Goal: Transaction & Acquisition: Purchase product/service

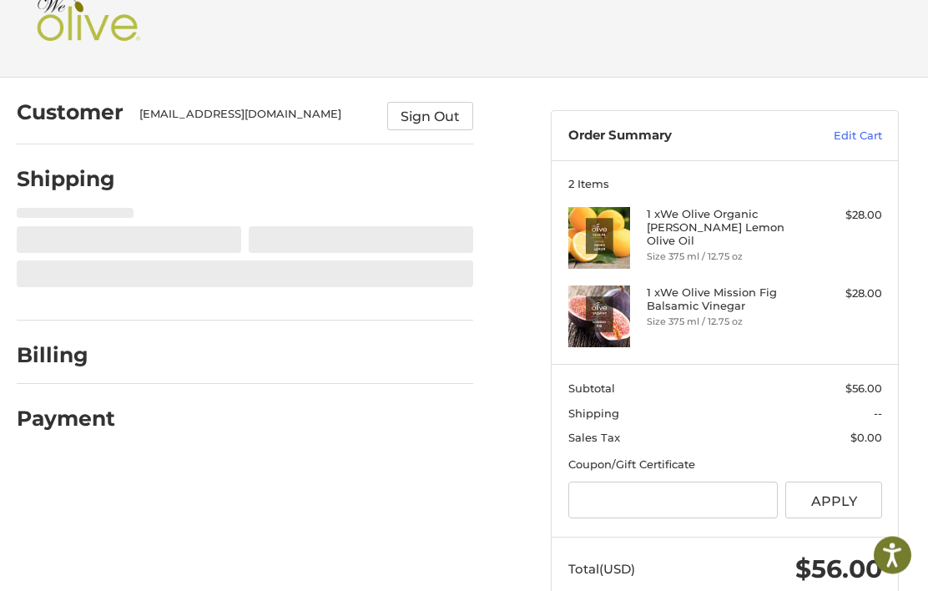
scroll to position [54, 0]
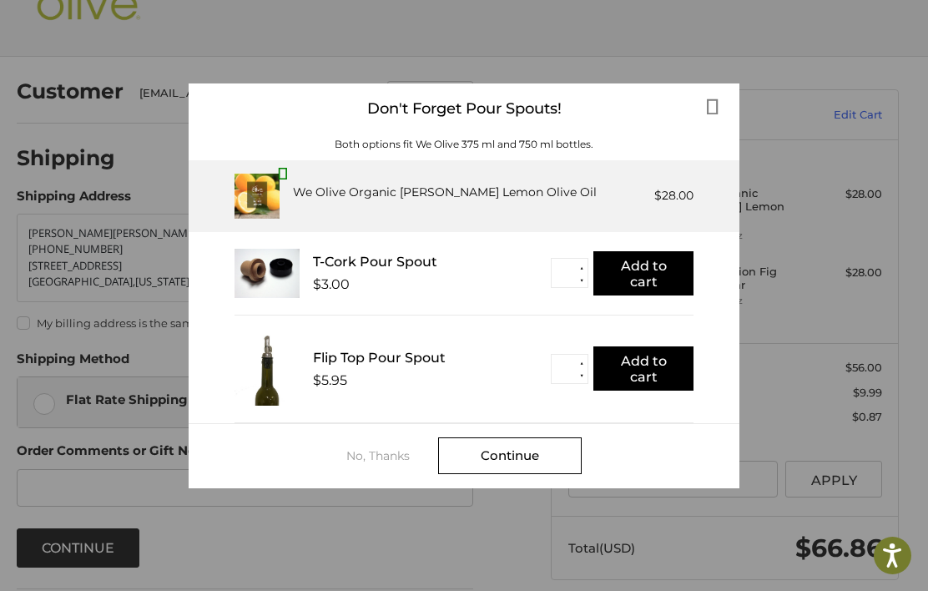
click at [588, 359] on button "▲" at bounding box center [581, 363] width 13 height 13
type input "*"
click at [656, 371] on button "Add to cart" at bounding box center [643, 368] width 100 height 44
click at [585, 266] on button "▲" at bounding box center [581, 267] width 13 height 13
type input "*"
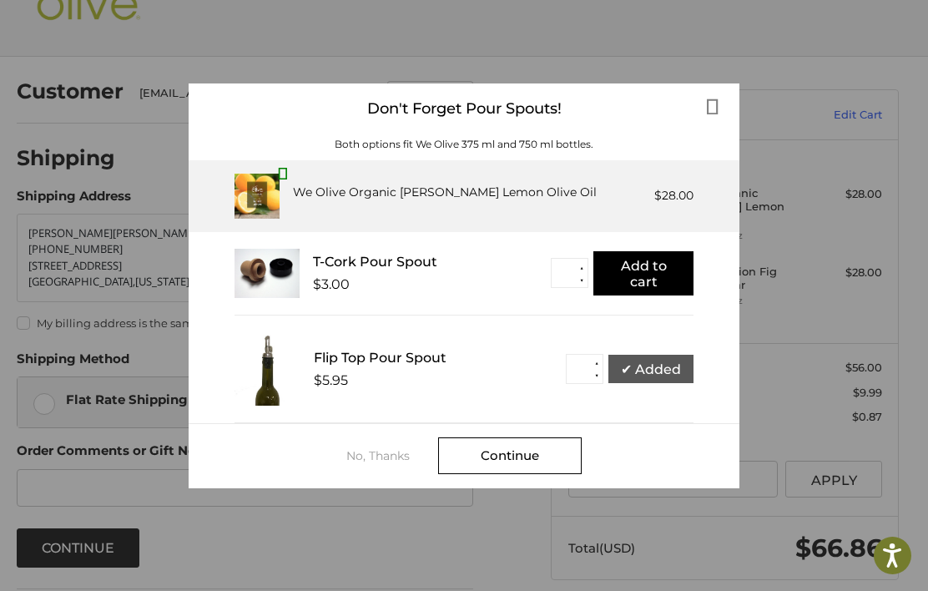
click at [656, 272] on button "Add to cart" at bounding box center [643, 273] width 100 height 44
click at [521, 455] on div "Continue" at bounding box center [510, 455] width 144 height 37
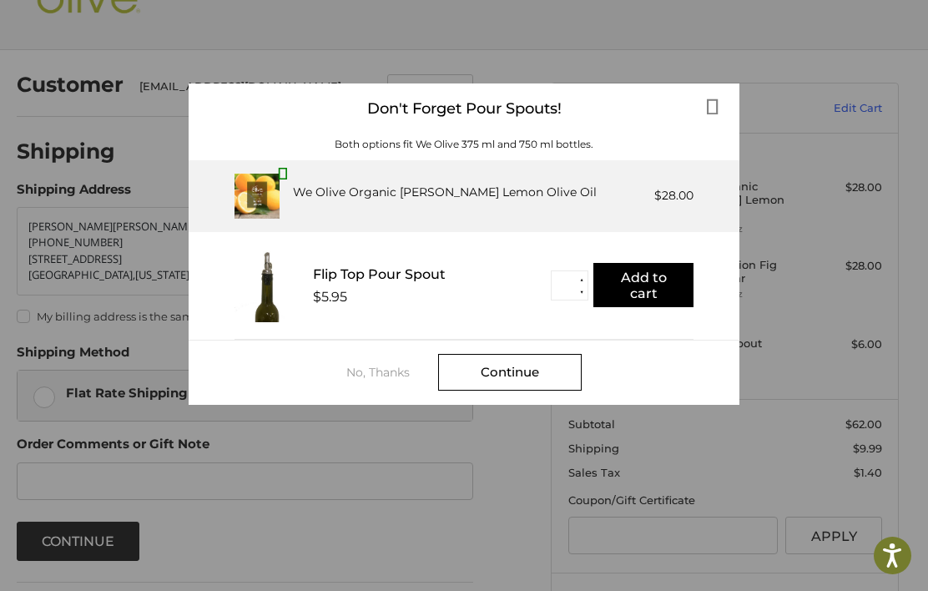
click at [518, 375] on div "Continue" at bounding box center [510, 372] width 144 height 37
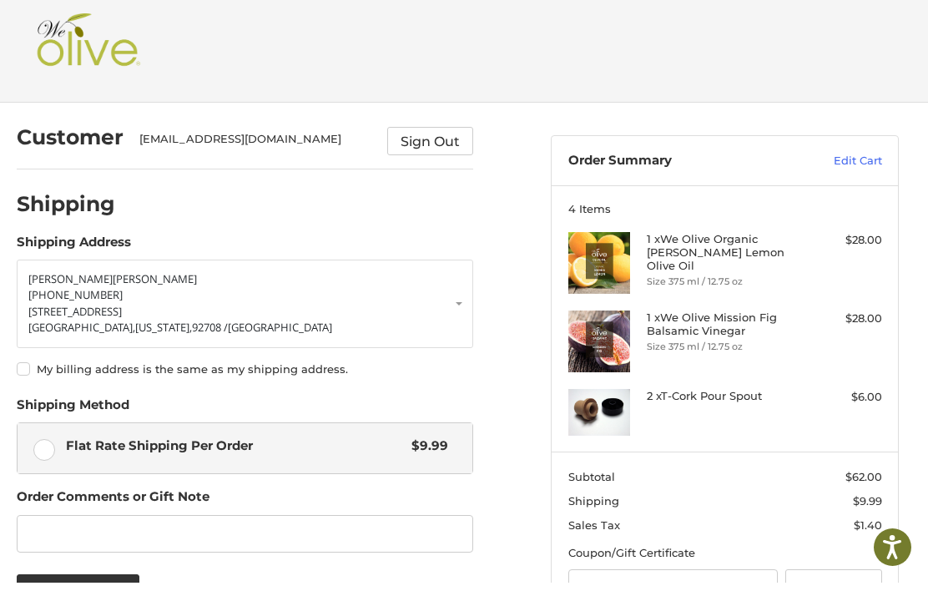
scroll to position [12, 0]
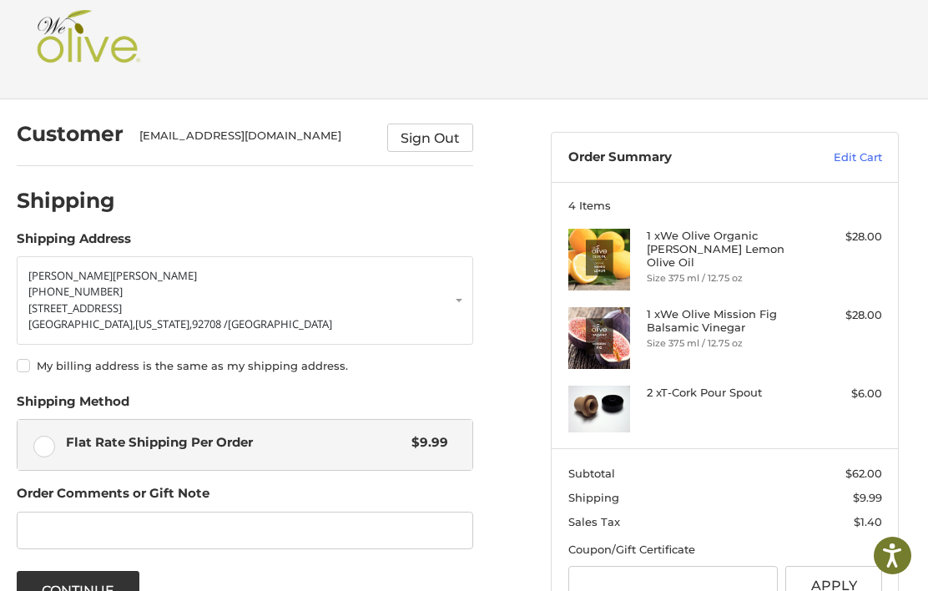
click at [467, 293] on link "Karen Qualls 714-337-8999 10215 Swallow Avenue Fountain Valley, California, 927…" at bounding box center [245, 300] width 457 height 88
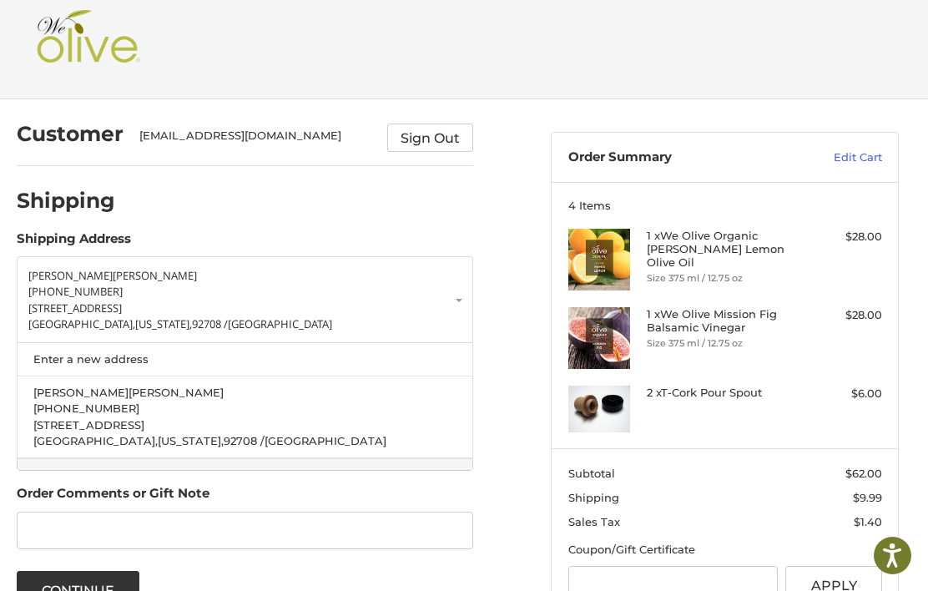
click at [69, 361] on link "Enter a new address" at bounding box center [244, 359] width 439 height 33
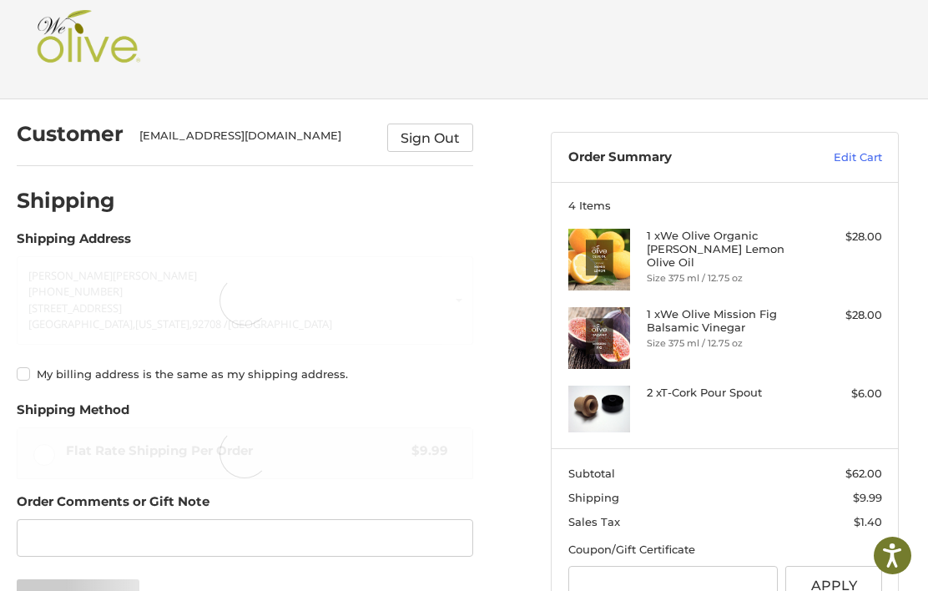
select select "**"
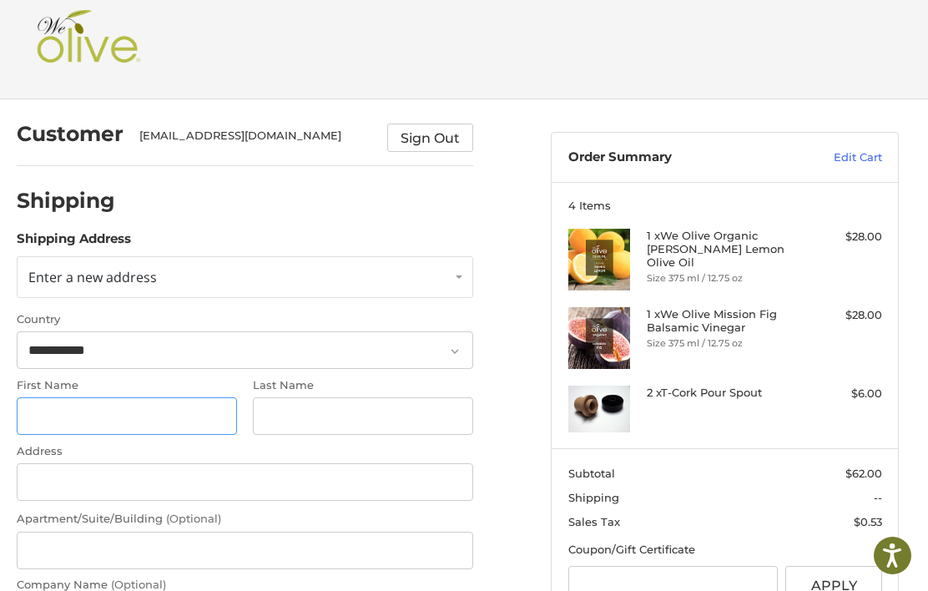
click at [51, 409] on input "First Name" at bounding box center [127, 416] width 220 height 38
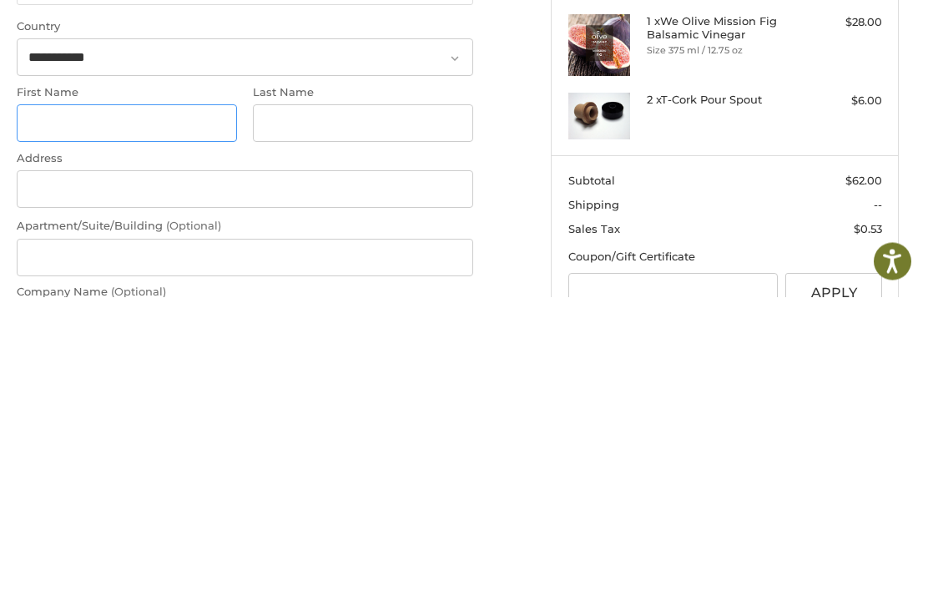
scroll to position [0, 0]
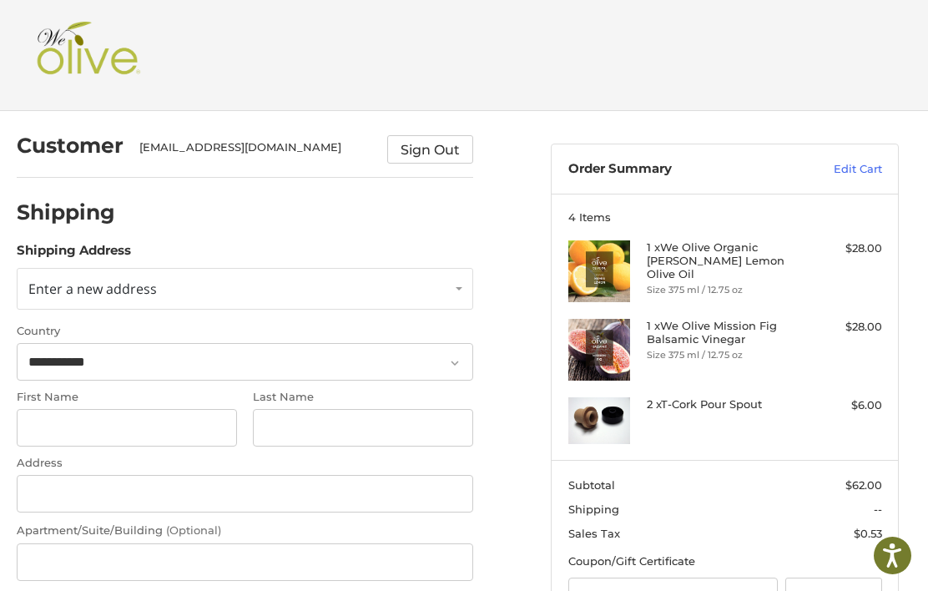
click at [462, 291] on link "Enter a new address" at bounding box center [245, 289] width 457 height 42
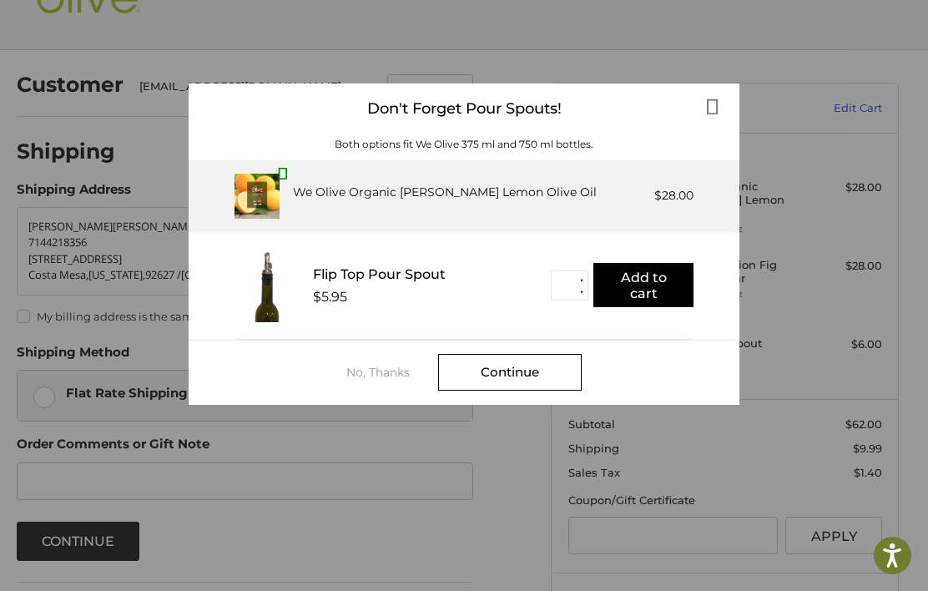
click at [376, 377] on div "No, Thanks" at bounding box center [392, 372] width 92 height 13
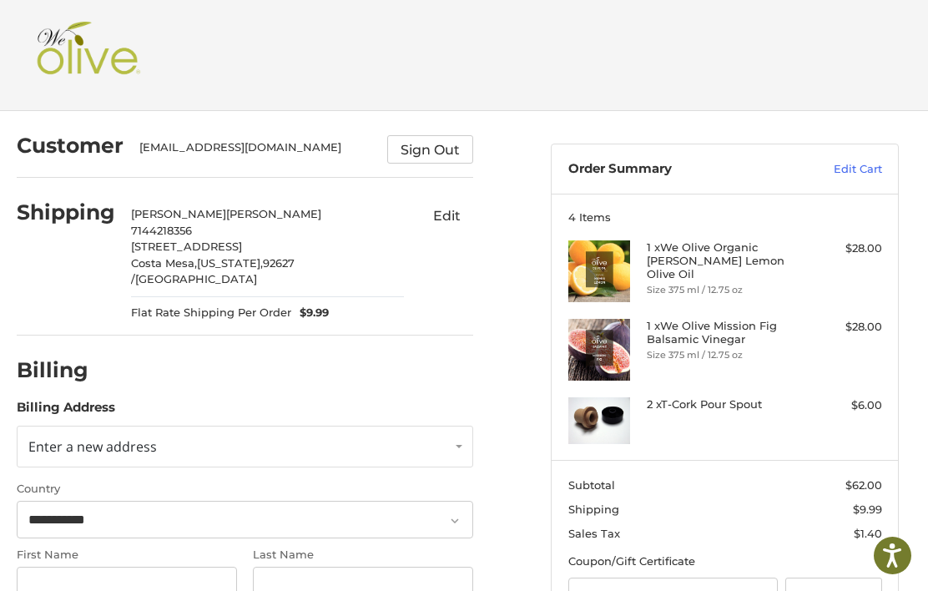
select select "**"
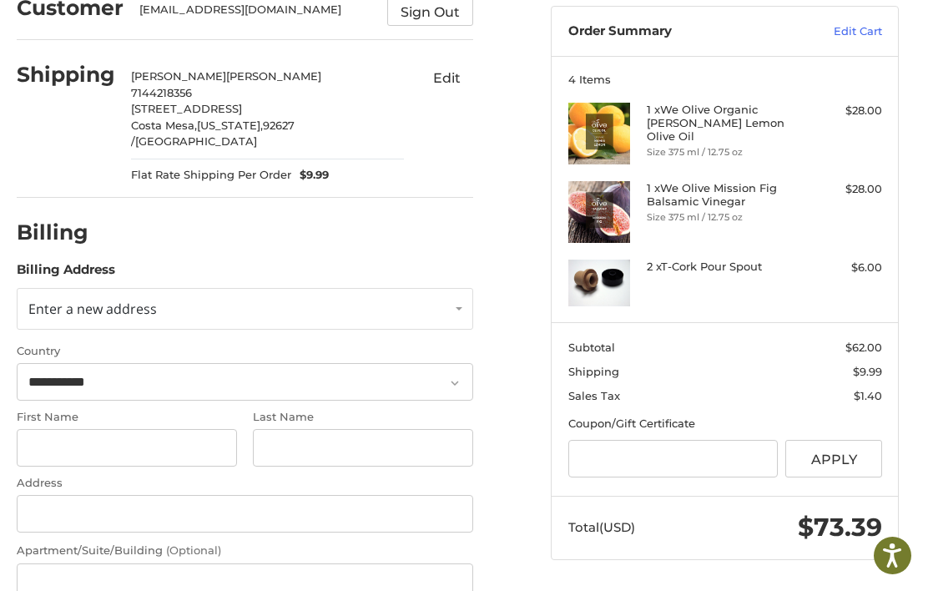
click at [459, 294] on link "Enter a new address" at bounding box center [245, 309] width 457 height 42
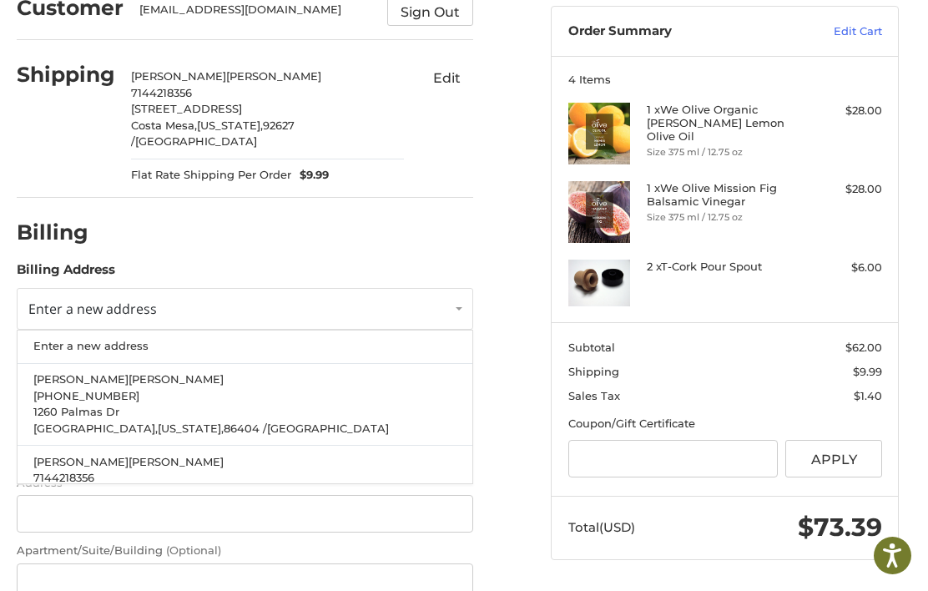
click at [89, 405] on span "1260 Palmas Dr" at bounding box center [76, 411] width 86 height 13
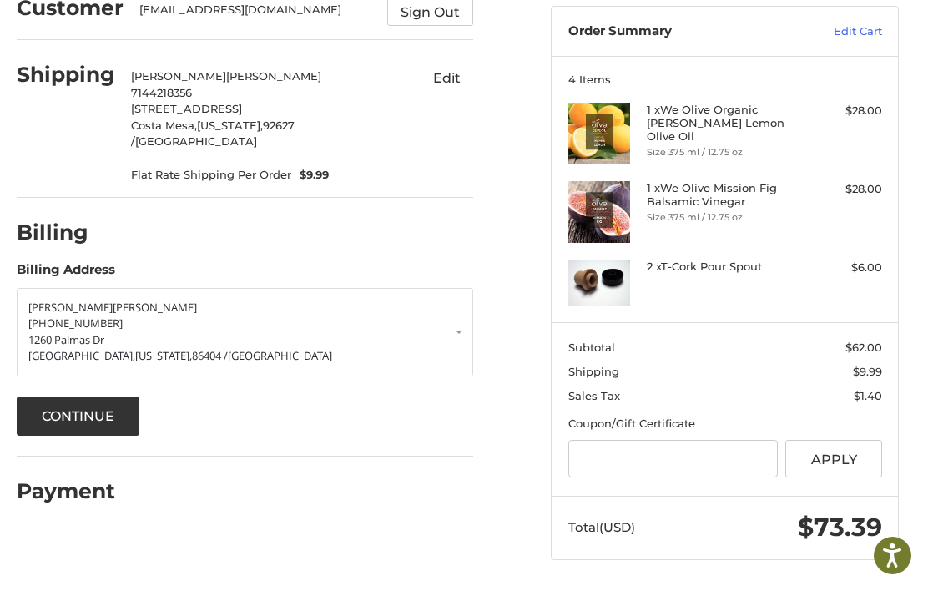
click at [71, 407] on button "Continue" at bounding box center [79, 415] width 124 height 39
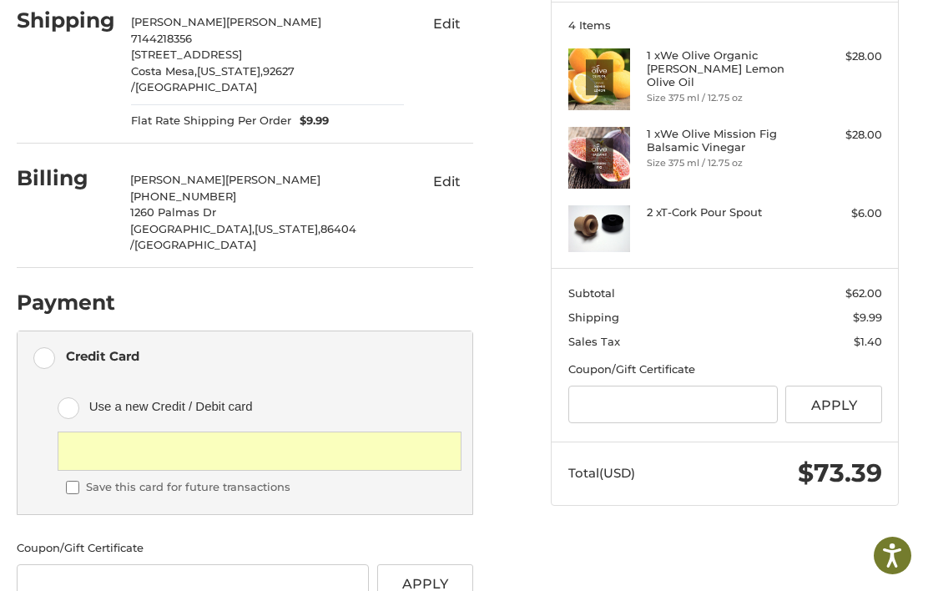
scroll to position [199, 0]
